Goal: Information Seeking & Learning: Check status

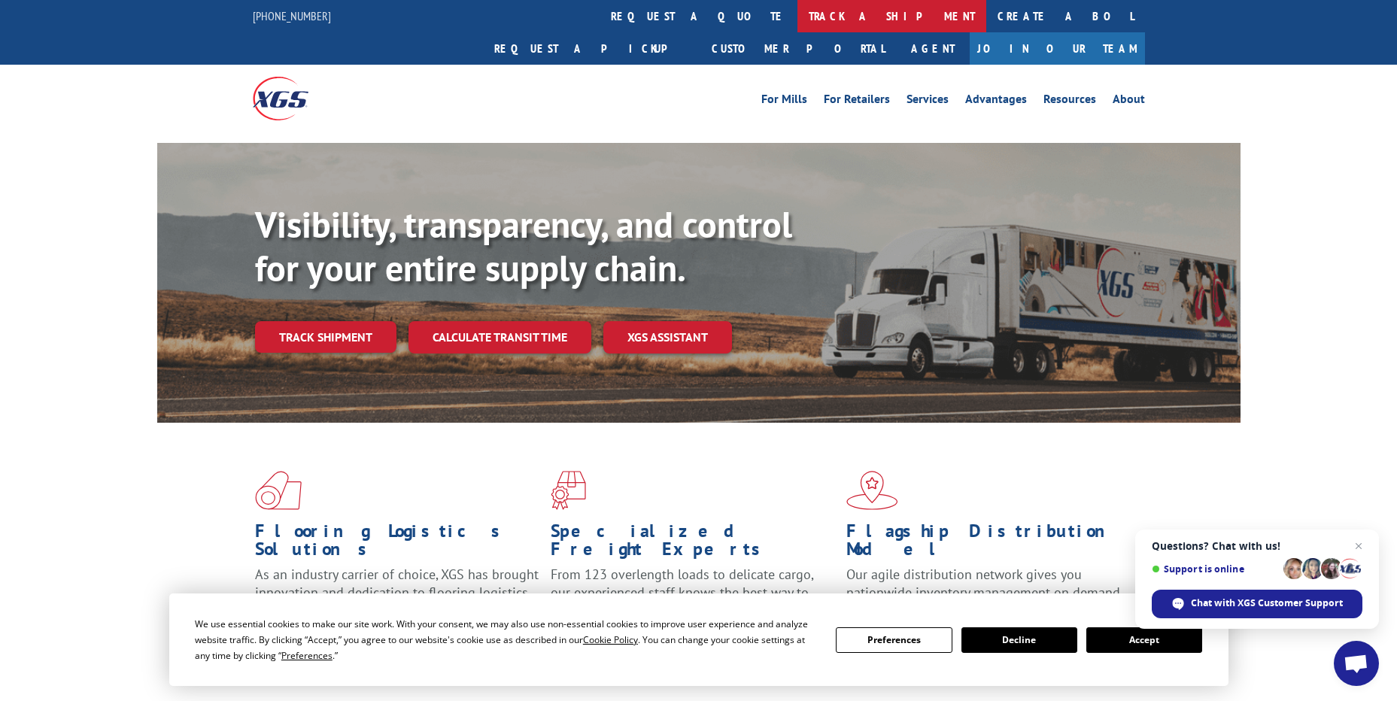
click at [797, 24] on link "track a shipment" at bounding box center [891, 16] width 189 height 32
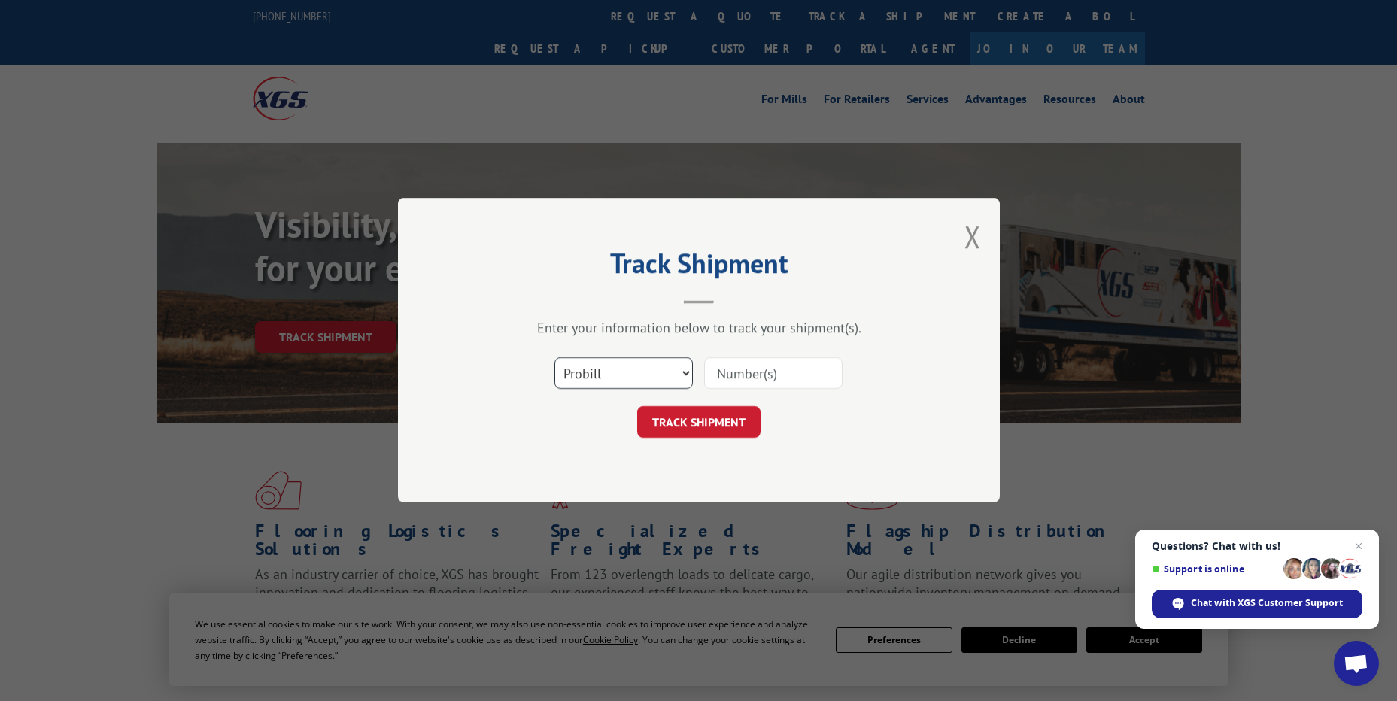
drag, startPoint x: 613, startPoint y: 375, endPoint x: 613, endPoint y: 392, distance: 17.3
click at [613, 375] on select "Select category... Probill BOL PO" at bounding box center [623, 374] width 138 height 32
select select "bol"
click at [554, 358] on select "Select category... Probill BOL PO" at bounding box center [623, 374] width 138 height 32
click at [727, 366] on input at bounding box center [773, 374] width 138 height 32
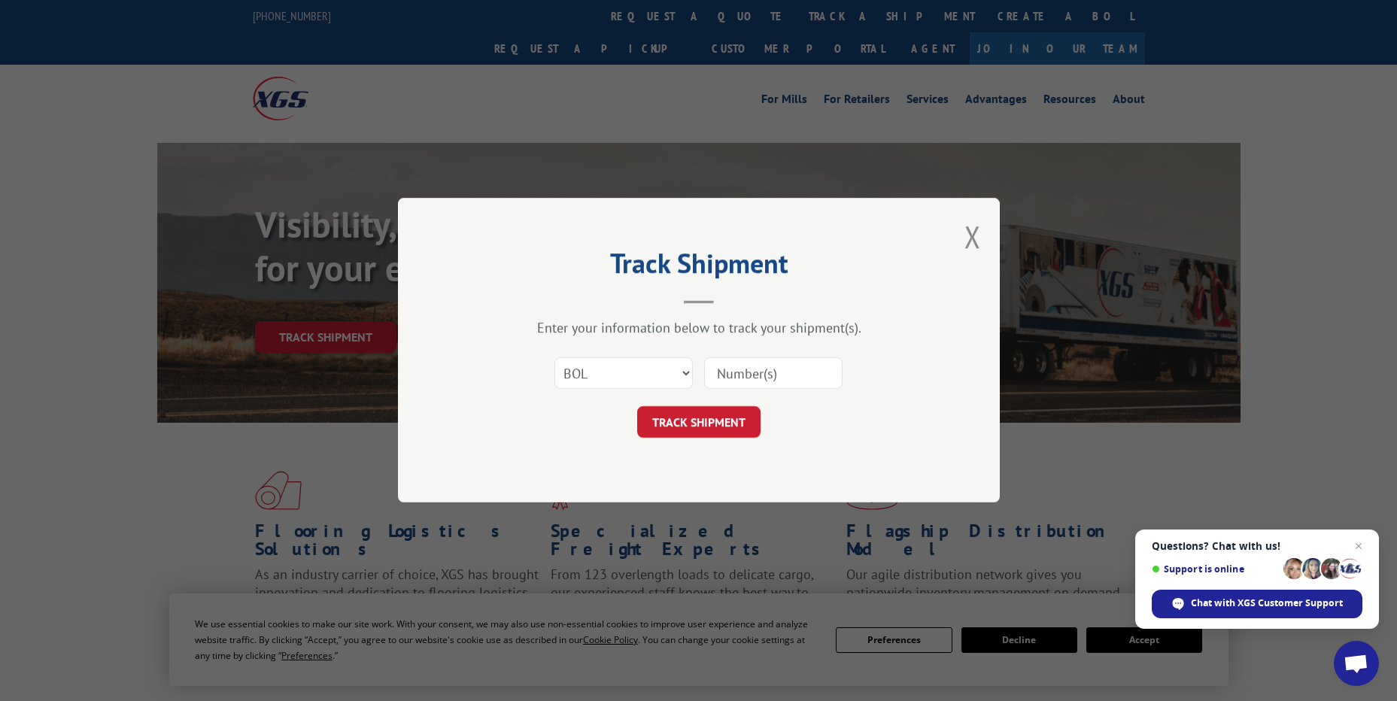
paste input "5181755"
type input "5181755"
click at [670, 424] on button "TRACK SHIPMENT" at bounding box center [698, 423] width 123 height 32
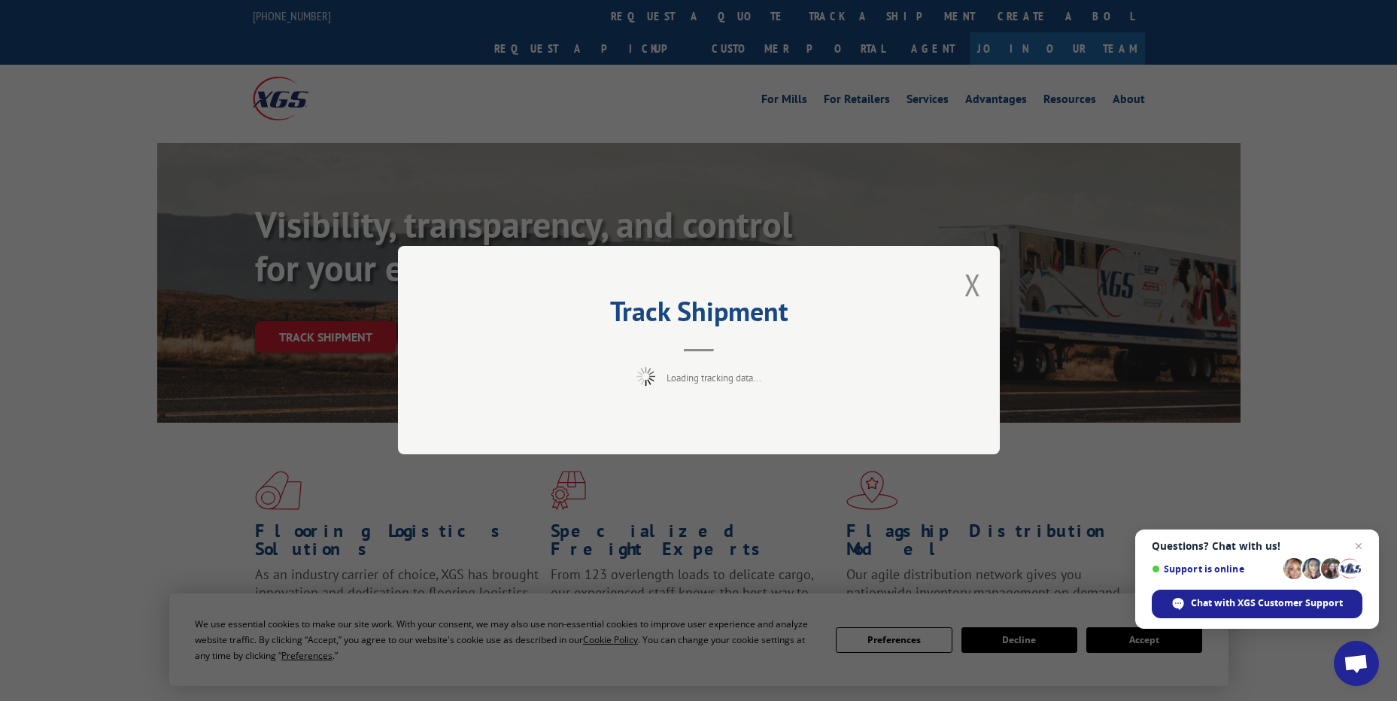
click at [1357, 542] on span "Close chat" at bounding box center [1359, 546] width 18 height 18
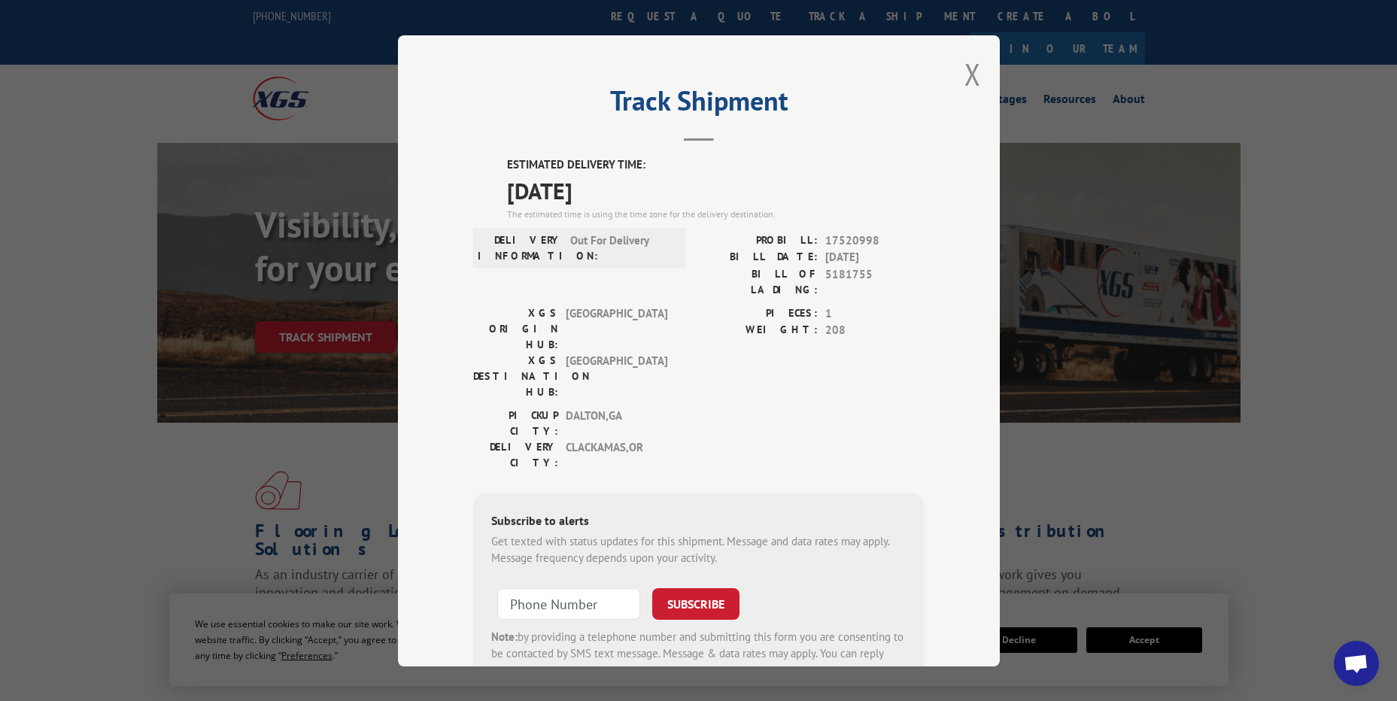
click at [955, 68] on div "Track Shipment ESTIMATED DELIVERY TIME: [DATE] The estimated time is using the …" at bounding box center [699, 350] width 602 height 631
click at [964, 74] on button "Close modal" at bounding box center [972, 74] width 17 height 40
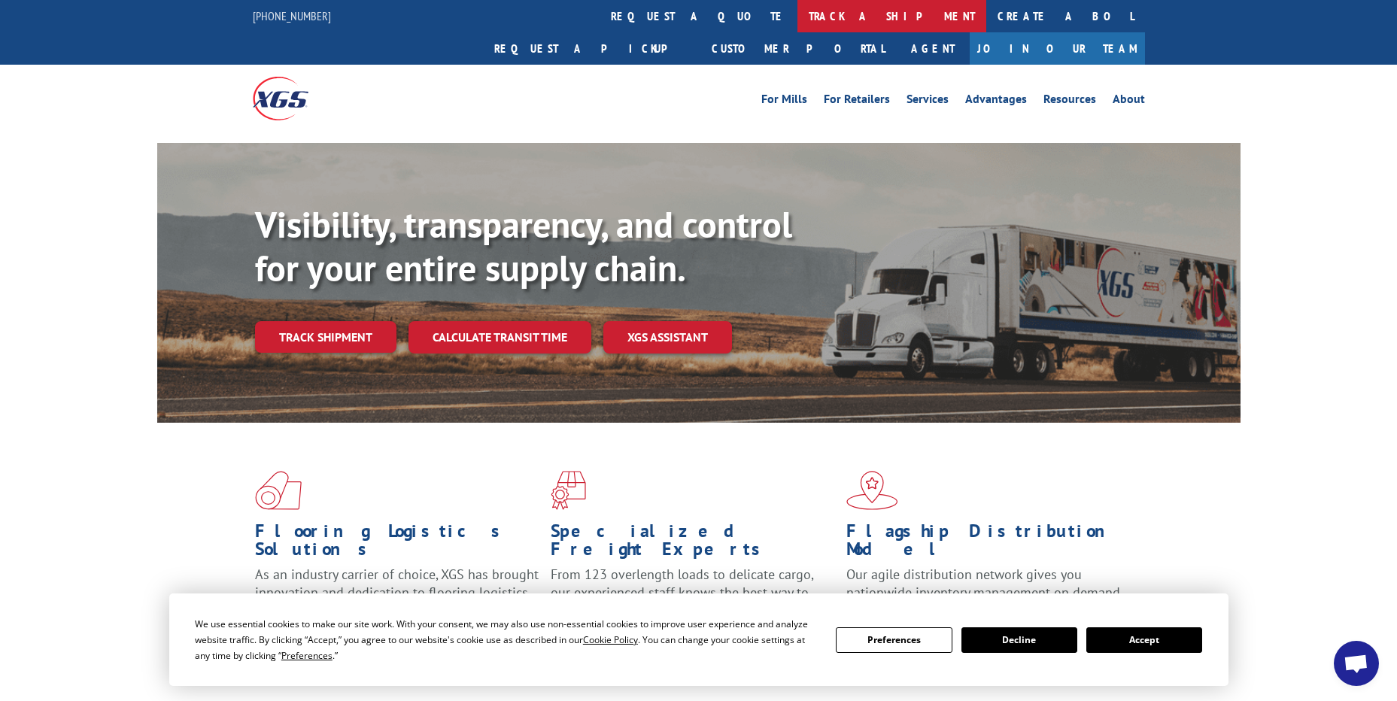
click at [797, 26] on link "track a shipment" at bounding box center [891, 16] width 189 height 32
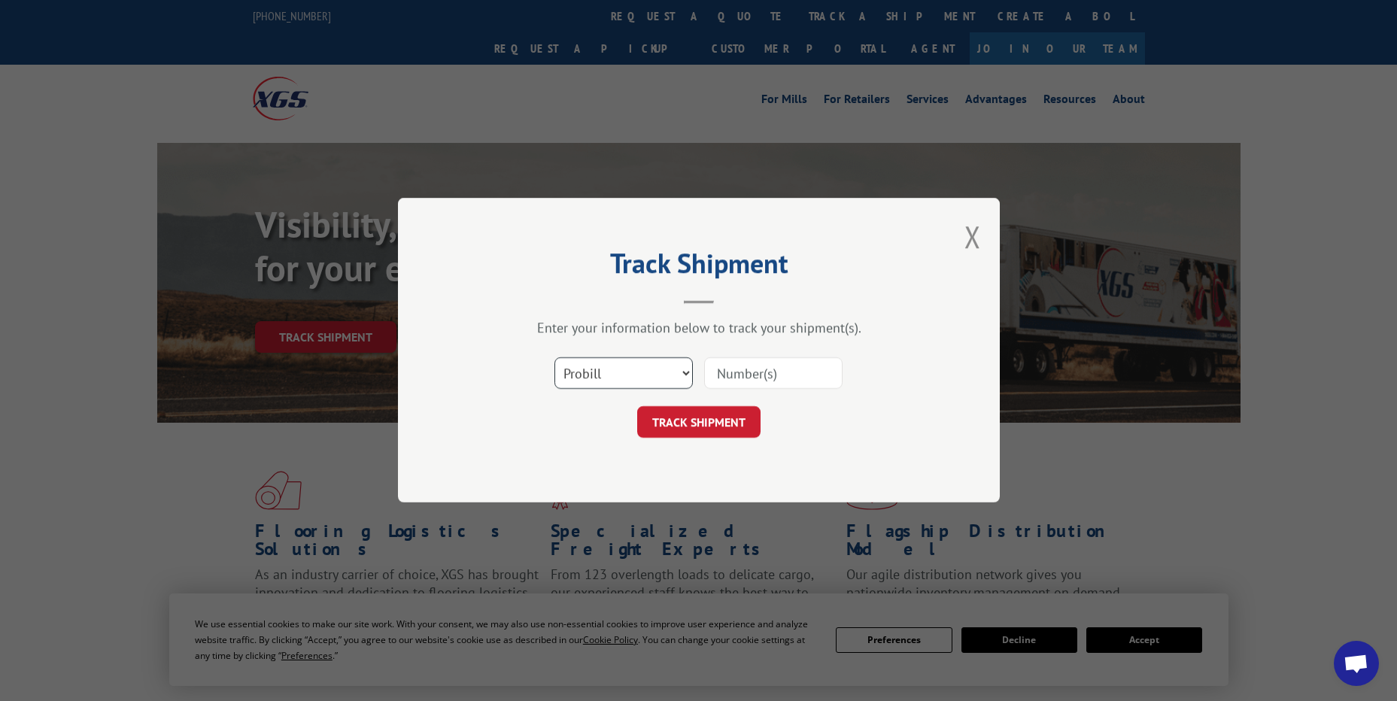
click at [616, 375] on select "Select category... Probill BOL PO" at bounding box center [623, 374] width 138 height 32
select select "po"
click at [554, 358] on select "Select category... Probill BOL PO" at bounding box center [623, 374] width 138 height 32
click at [747, 360] on input at bounding box center [773, 374] width 138 height 32
click at [739, 370] on input at bounding box center [773, 374] width 138 height 32
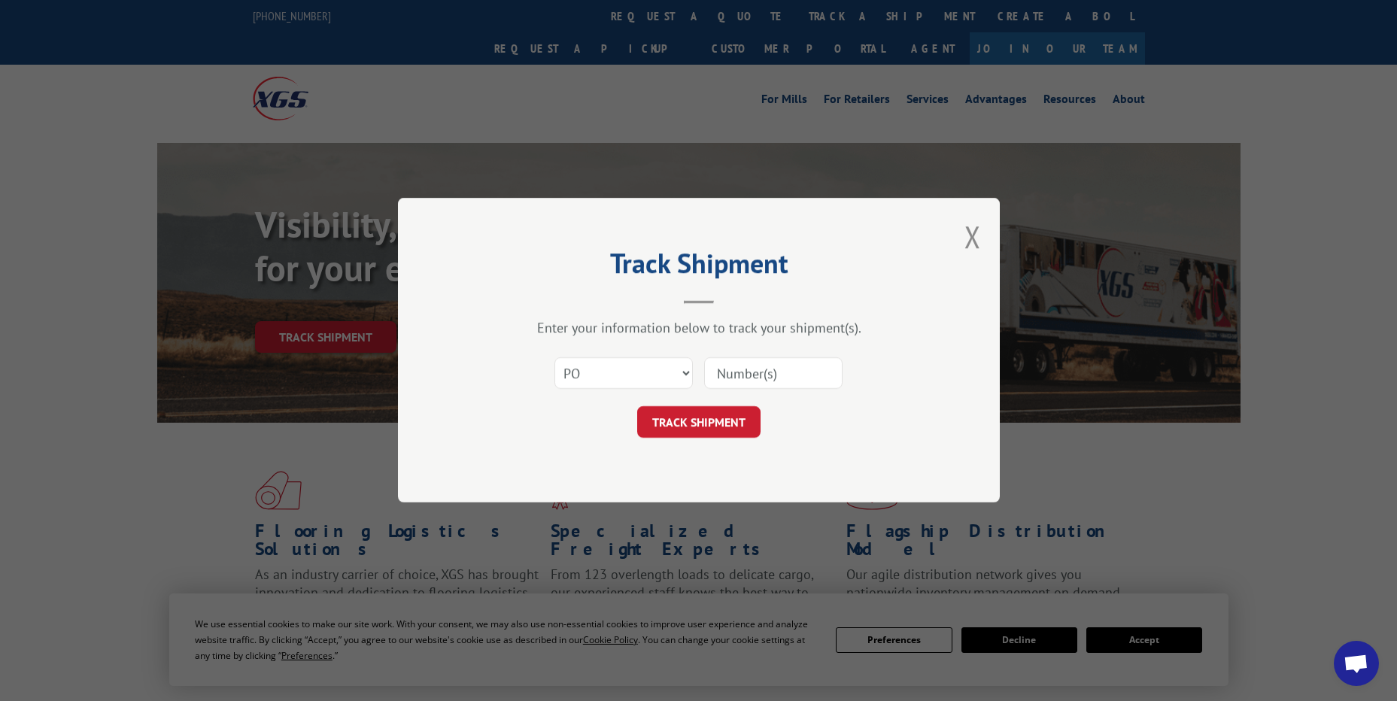
paste input "02508563"
type input "02508563"
click at [718, 430] on button "TRACK SHIPMENT" at bounding box center [698, 423] width 123 height 32
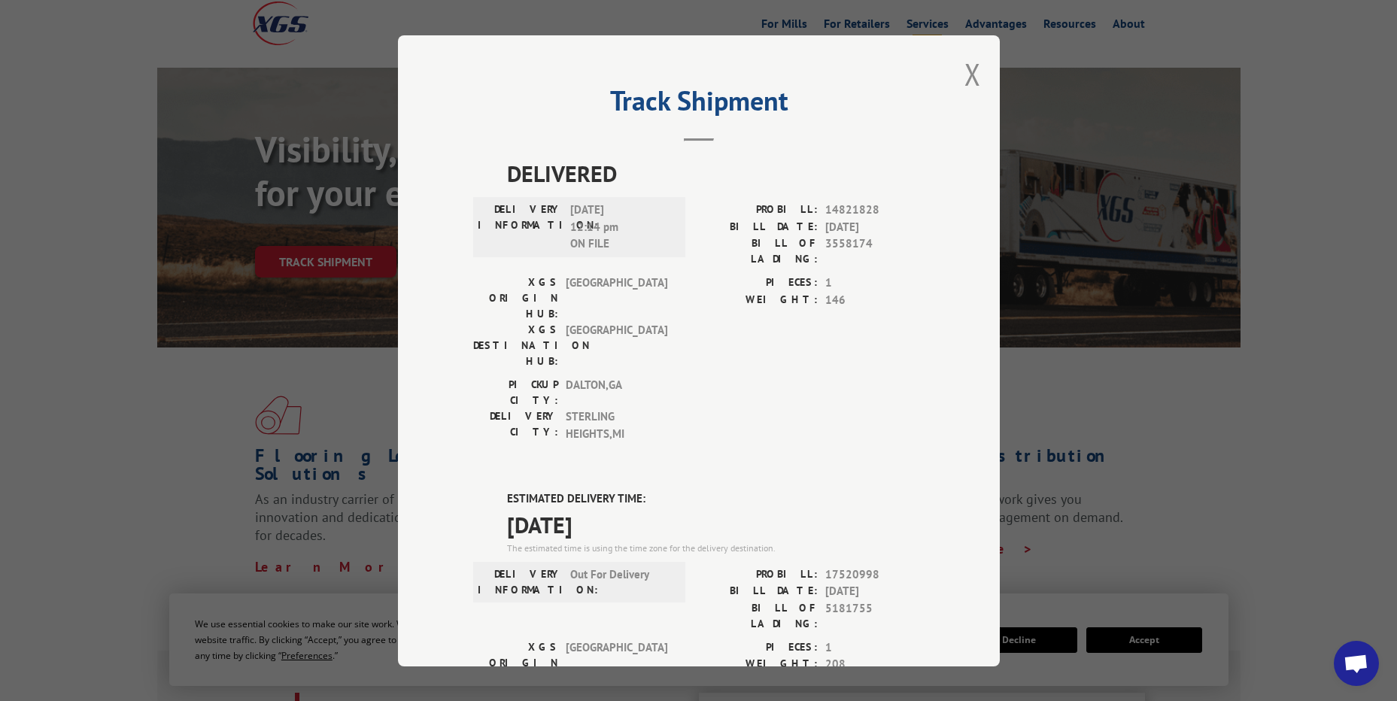
drag, startPoint x: 959, startPoint y: 77, endPoint x: 940, endPoint y: 70, distance: 20.7
click at [964, 77] on button "Close modal" at bounding box center [972, 74] width 17 height 40
